Goal: Task Accomplishment & Management: Manage account settings

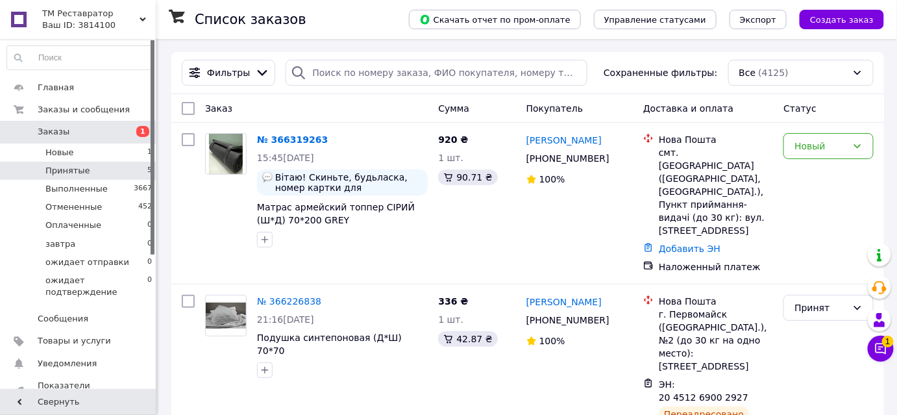
click at [60, 168] on span "Принятые" at bounding box center [67, 171] width 45 height 12
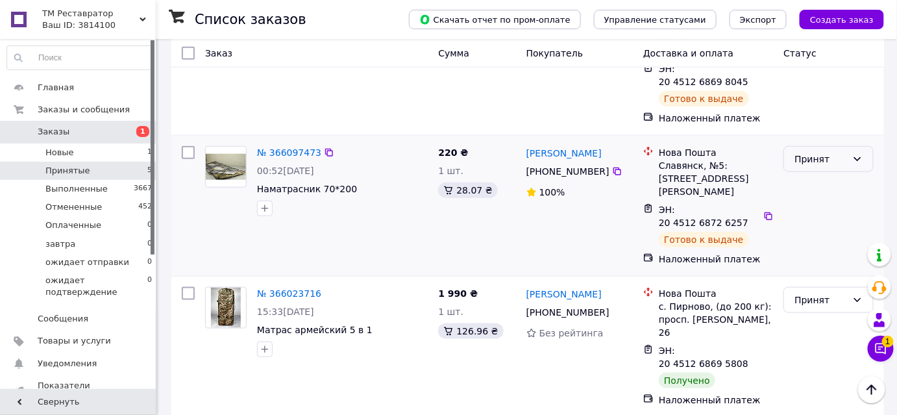
scroll to position [400, 0]
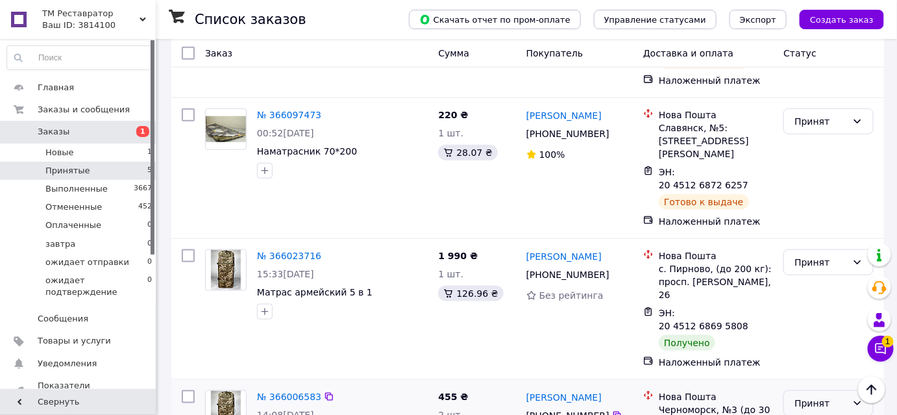
click at [858, 398] on icon at bounding box center [857, 403] width 10 height 10
click at [806, 178] on li "Выполнен" at bounding box center [828, 181] width 89 height 23
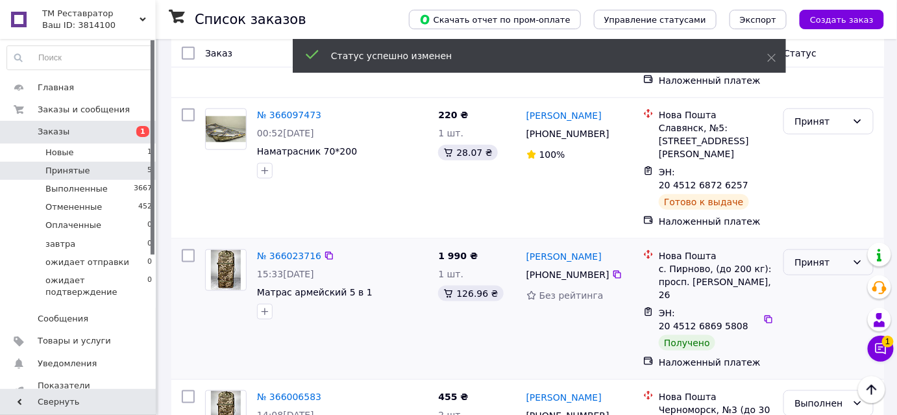
click at [858, 257] on icon at bounding box center [857, 262] width 10 height 10
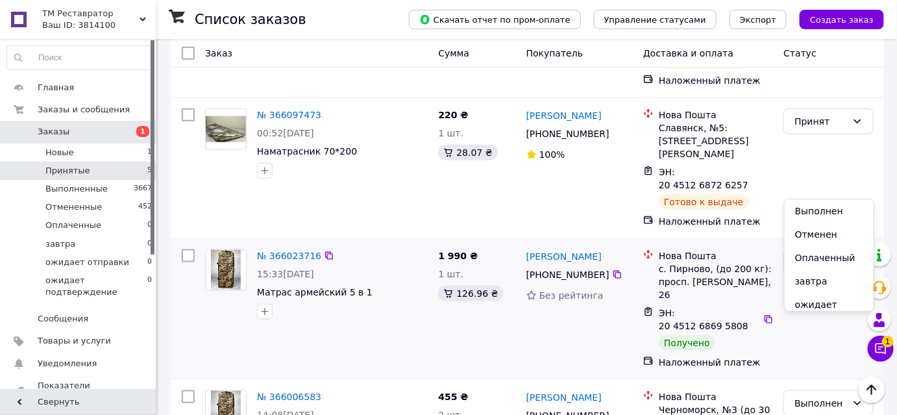
click at [810, 209] on li "Выполнен" at bounding box center [828, 210] width 89 height 23
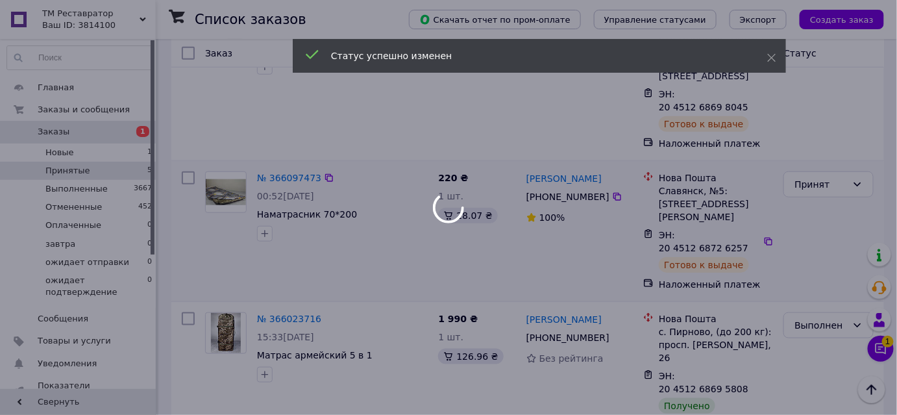
scroll to position [282, 0]
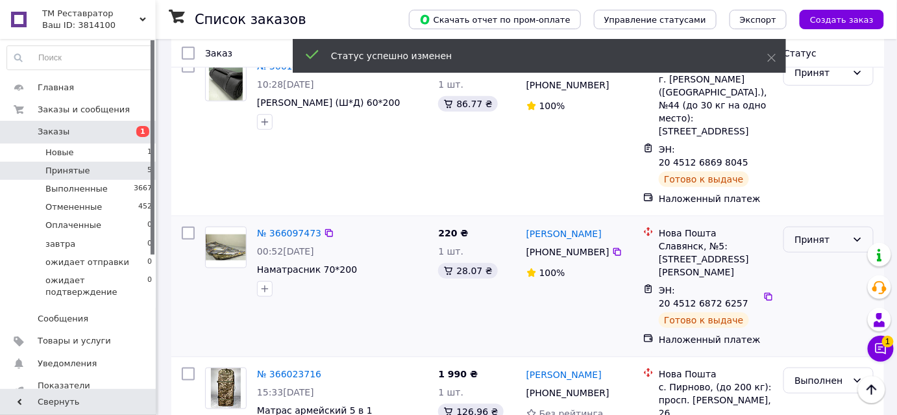
click at [858, 234] on icon at bounding box center [857, 239] width 10 height 10
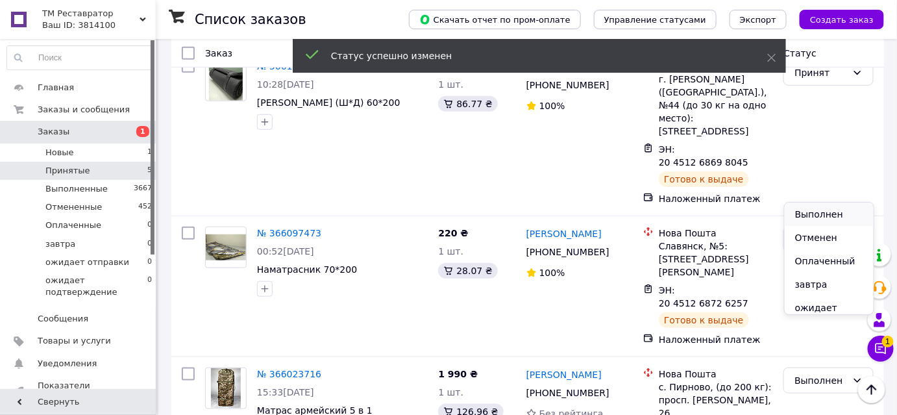
click at [818, 210] on li "Выполнен" at bounding box center [828, 213] width 89 height 23
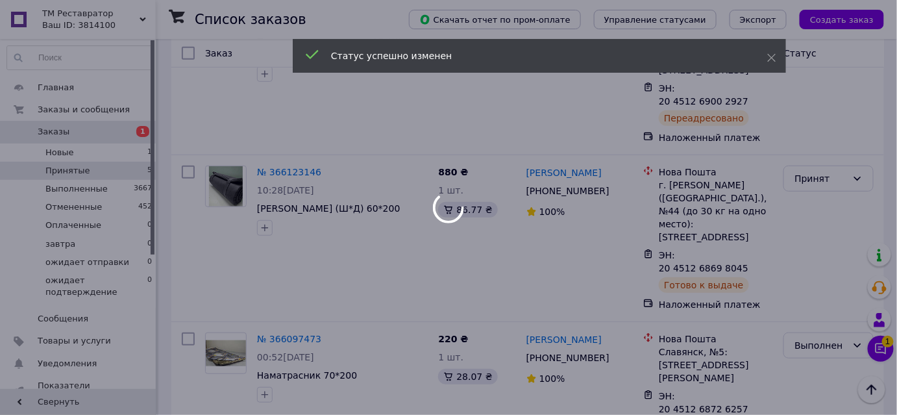
scroll to position [105, 0]
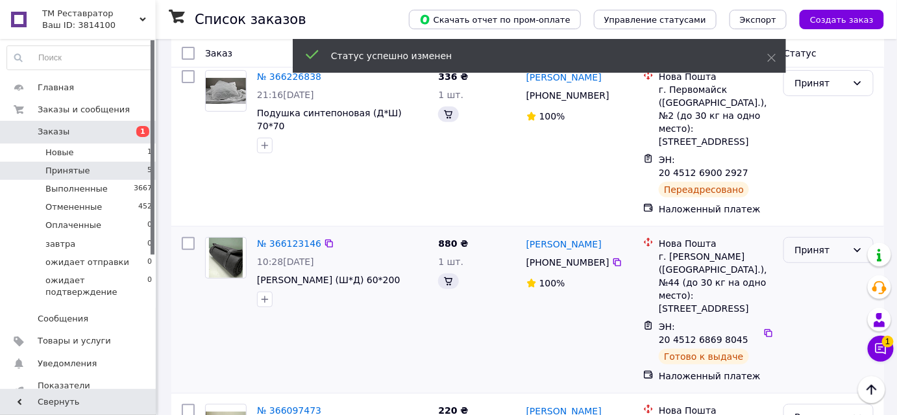
click at [857, 245] on icon at bounding box center [857, 250] width 10 height 10
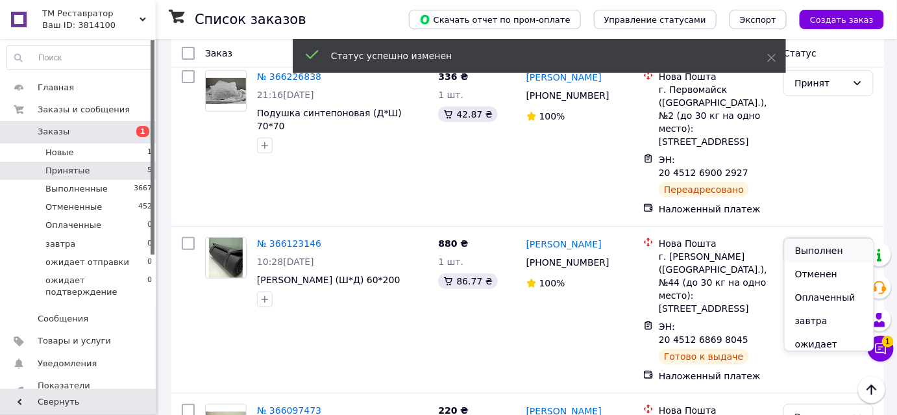
click at [808, 250] on li "Выполнен" at bounding box center [828, 250] width 89 height 23
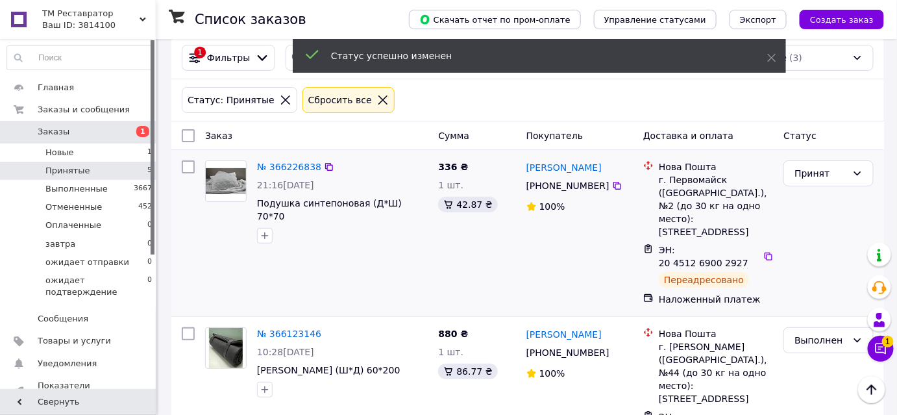
scroll to position [0, 0]
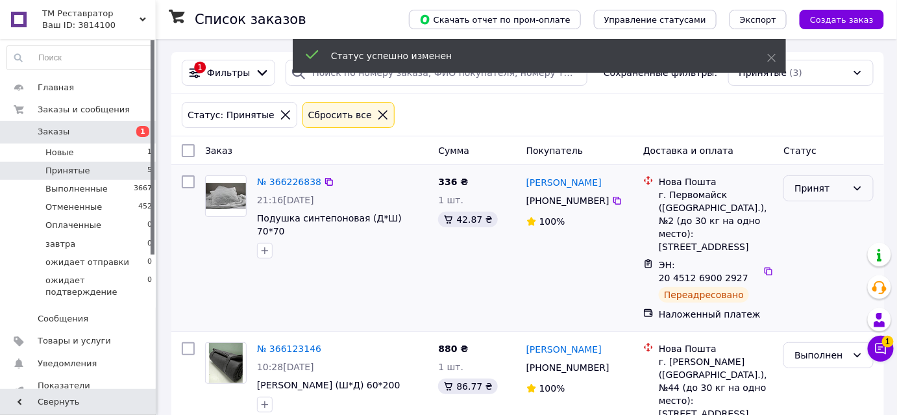
click at [858, 184] on icon at bounding box center [857, 188] width 10 height 10
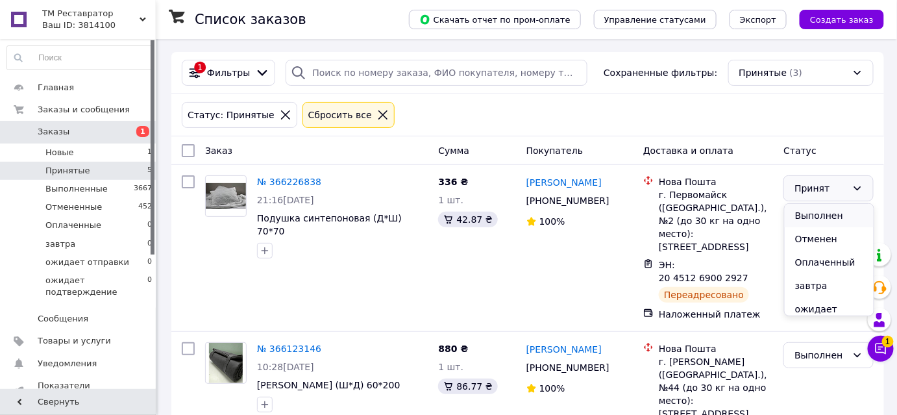
click at [811, 210] on li "Выполнен" at bounding box center [828, 215] width 89 height 23
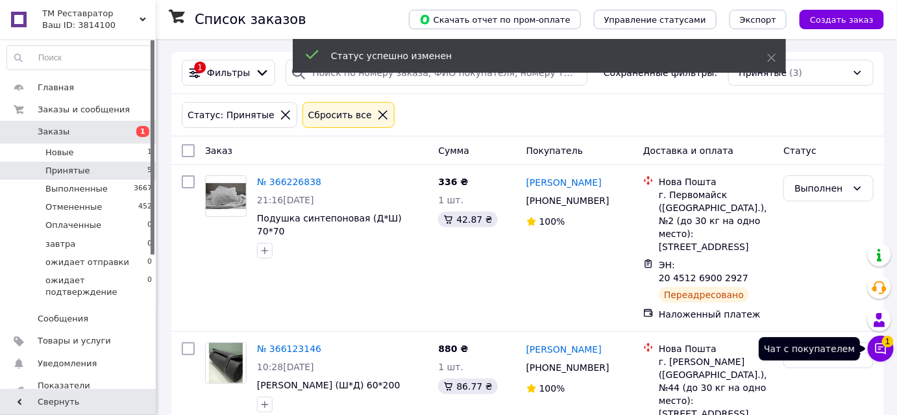
click at [878, 349] on icon at bounding box center [880, 348] width 11 height 11
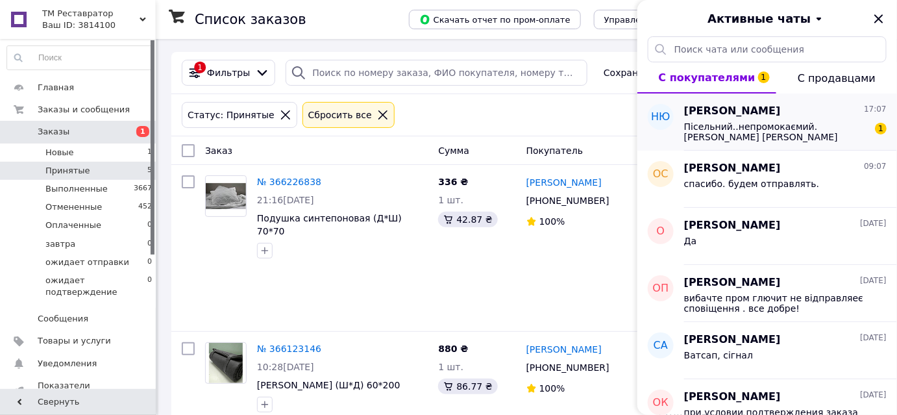
click at [712, 128] on span "Пісельний..непромокаємий. [PERSON_NAME] [PERSON_NAME] 0955600305 [GEOGRAPHIC_DA…" at bounding box center [776, 131] width 184 height 21
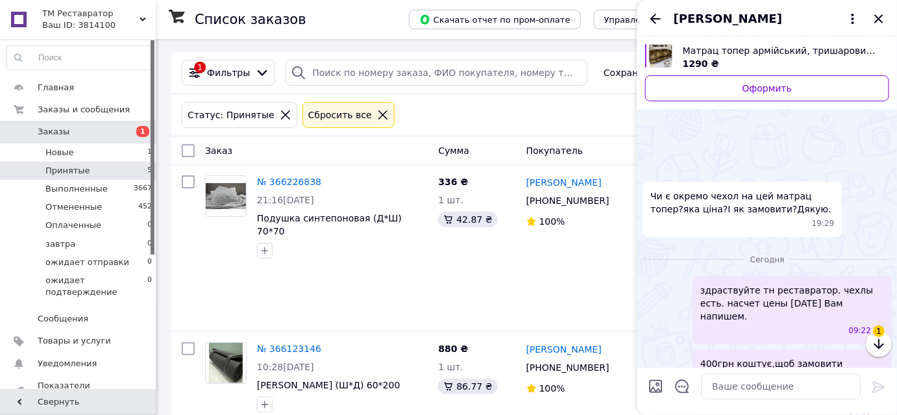
scroll to position [189, 0]
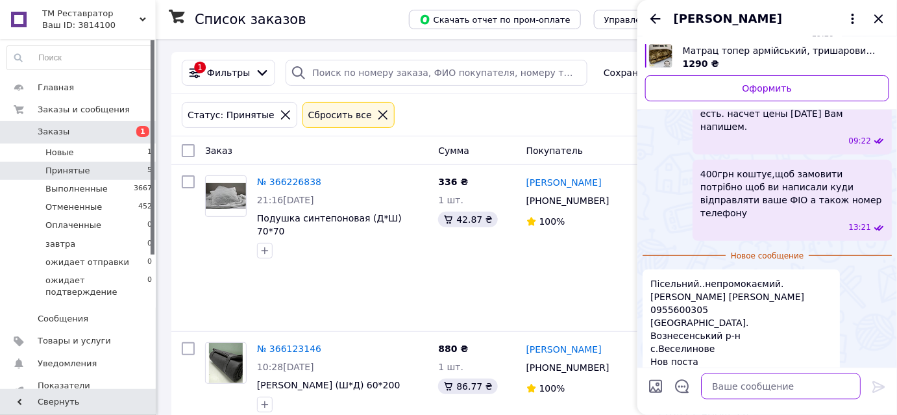
click at [723, 387] on textarea at bounding box center [781, 386] width 160 height 26
click at [726, 391] on textarea "[DATE] ы" at bounding box center [768, 386] width 186 height 26
type textarea "з"
type textarea "завтра відправимо"
click at [877, 387] on icon at bounding box center [879, 387] width 16 height 16
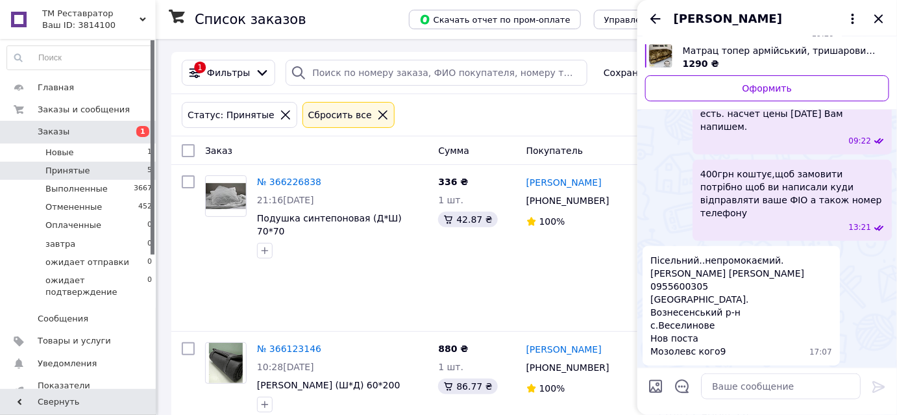
scroll to position [167, 0]
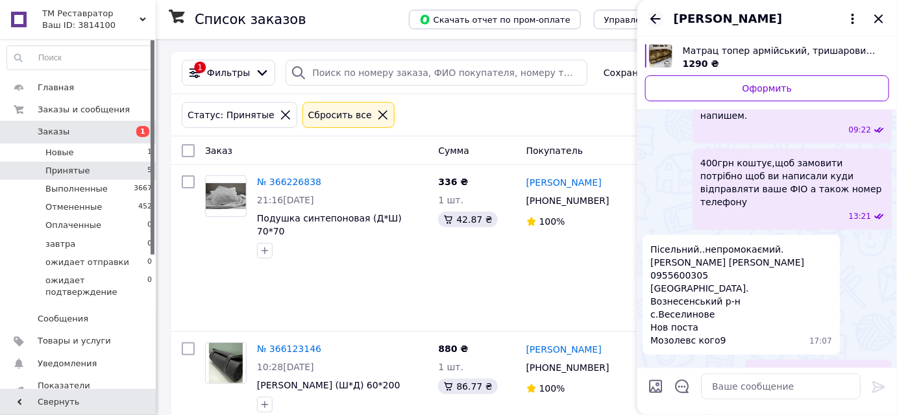
click at [654, 12] on icon "Назад" at bounding box center [655, 19] width 16 height 16
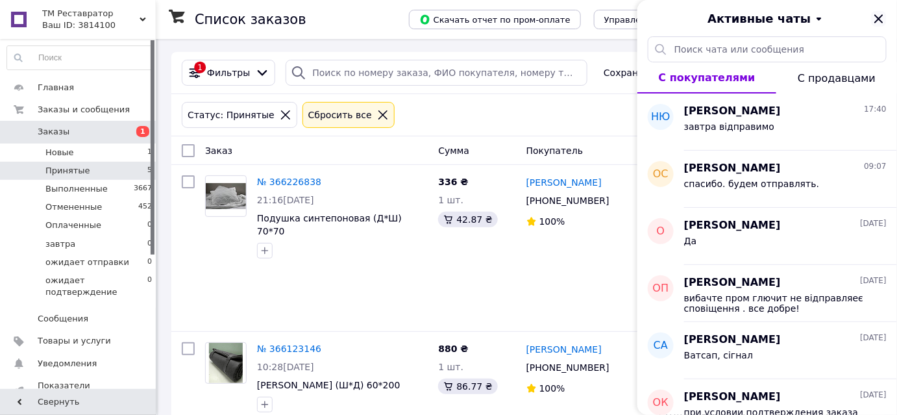
click at [880, 15] on icon "Закрыть" at bounding box center [879, 19] width 16 height 16
